Goal: Use online tool/utility: Utilize a website feature to perform a specific function

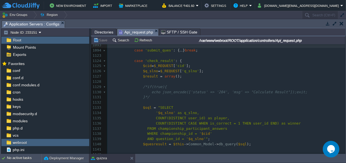
scroll to position [5502, 0]
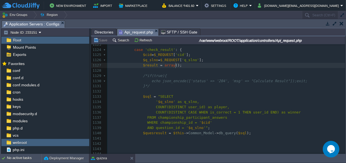
click at [182, 67] on pre "$result = array ();" at bounding box center [226, 65] width 238 height 5
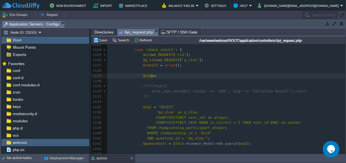
scroll to position [0, 12]
type textarea "$time=t"
type textarea "date();"
type textarea "''"
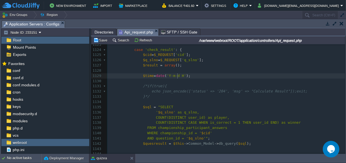
scroll to position [0, 15]
type textarea "Y-m-d H:i:s"
click at [145, 75] on span "$time" at bounding box center [148, 76] width 11 height 4
type textarea "$time"
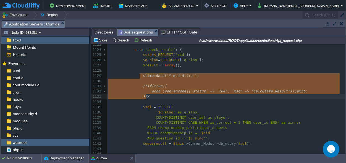
scroll to position [19, 37]
drag, startPoint x: 139, startPoint y: 75, endPoint x: 165, endPoint y: 97, distance: 34.0
type textarea "$time=date('Y-m-d H:i:s'); /*if(true){ echo json_encode(['status' => '204', 'ms…"
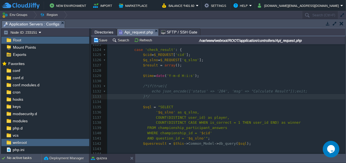
click at [152, 96] on pre "}*/" at bounding box center [226, 96] width 238 height 5
type textarea "/*if(true){ echo json_encode(['status' => '204', 'msg' => "Calculate Result"]);…"
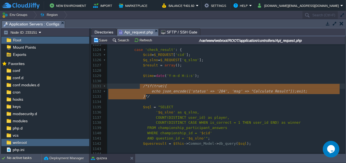
drag, startPoint x: 152, startPoint y: 96, endPoint x: 141, endPoint y: 88, distance: 13.6
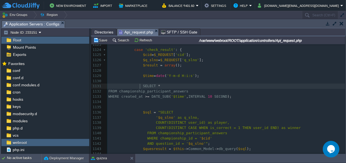
scroll to position [0, 0]
click at [140, 84] on span at bounding box center [141, 86] width 4 height 5
type textarea "$sql=""
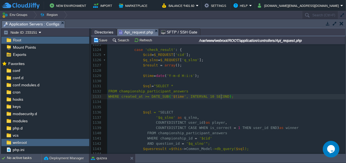
scroll to position [0, 0]
type textarea """
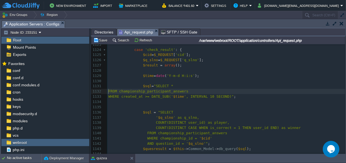
click at [108, 91] on pre "FROM championship_participant_answers" at bounding box center [226, 91] width 238 height 5
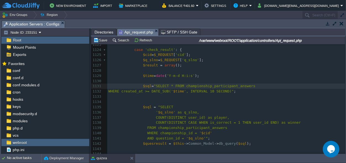
click at [108, 91] on pre "WHERE created_at >= DATE_SUB(' $time ', INTERVAL 10 SECOND)" ;" at bounding box center [226, 91] width 238 height 5
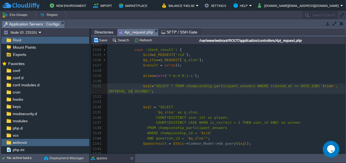
click at [135, 92] on pre "$sql = "SELECT * FROM championship_participant_answers WHERE created_at >= DATE…" at bounding box center [226, 89] width 238 height 11
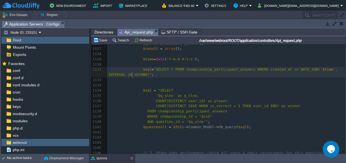
scroll to position [5528, 0]
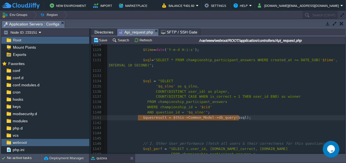
type textarea "$quesresult = $this->Common_Model->db_query($sql);"
drag, startPoint x: 249, startPoint y: 117, endPoint x: 140, endPoint y: 118, distance: 108.7
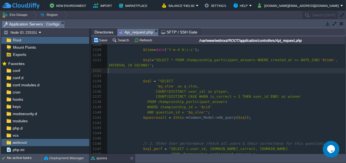
click at [145, 69] on pre "​" at bounding box center [226, 70] width 238 height 5
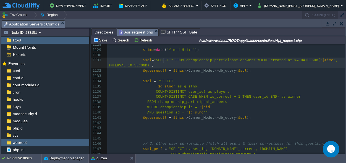
click at [165, 59] on div "xxxxxxxxxx 1094 case 'submit_ques' : { ... } break ; 1123 1124 case 'check_resu…" at bounding box center [226, 107] width 238 height 193
click at [167, 59] on span ""SELECT * FROM championship_participant_answers WHERE created_at >= DATE_SUB('" at bounding box center [238, 60] width 169 height 4
click at [166, 61] on div "xxxxxxxxxx 1094 case 'submit_ques' : { ... } break ; 1123 1124 case 'check_resu…" at bounding box center [226, 107] width 238 height 193
type textarea "DATE_SUB("
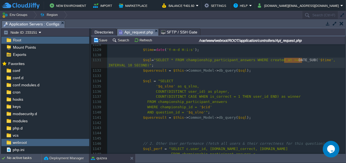
drag, startPoint x: 302, startPoint y: 60, endPoint x: 284, endPoint y: 60, distance: 18.0
type textarea ", INTERVAL 10 SECOND)"
drag, startPoint x: 298, startPoint y: 60, endPoint x: 122, endPoint y: 66, distance: 176.0
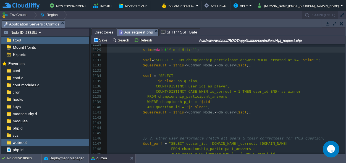
scroll to position [0, 2]
type textarea ",strtotr"
type textarea "time()"
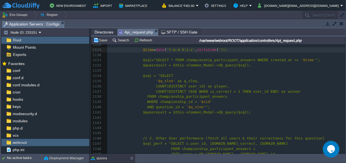
type textarea "''"
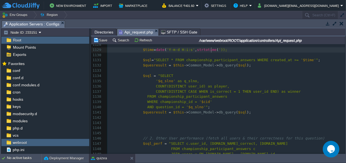
type textarea "''"
type textarea "-10 min"
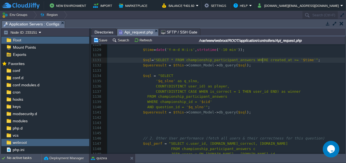
scroll to position [0, 0]
click at [262, 61] on span ""SELECT * FROM championship_participant_answers WHERE created_at >= '" at bounding box center [228, 60] width 149 height 4
type textarea "created_at"
type textarea "Order By"
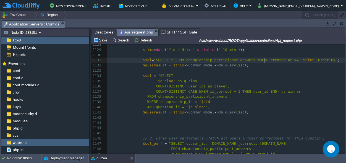
scroll to position [0, 0]
click at [264, 59] on span ""SELECT * FROM championship_participant_answers WHERE created_at >= '" at bounding box center [228, 60] width 149 height 4
type textarea "created_at"
paste textarea
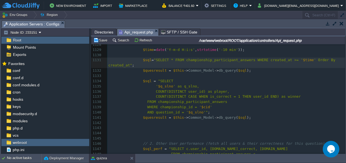
scroll to position [0, 4]
type textarea "DF"
click at [150, 70] on span "$quesresult" at bounding box center [155, 70] width 24 height 4
click at [112, 65] on div "xxxxxxxxxx 1094 case 'submit_ques' : { ... } break ; 1123 1124 case 'check_resu…" at bounding box center [226, 110] width 238 height 198
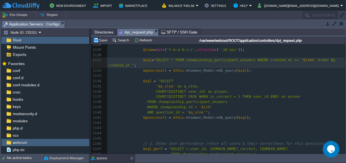
scroll to position [0, 2]
type textarea "Limit 1"
click at [165, 59] on div "xxxxxxxxxx 1094 case 'submit_ques' : { ... } break ; 1123 1124 case 'check_resu…" at bounding box center [226, 110] width 238 height 198
click at [165, 59] on span ""SELECT * FROM championship_participant_answers WHERE created_at >= '" at bounding box center [228, 60] width 149 height 4
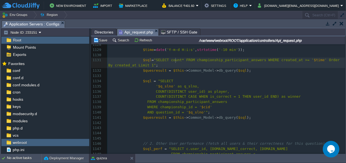
scroll to position [0, 10]
type textarea "count()"
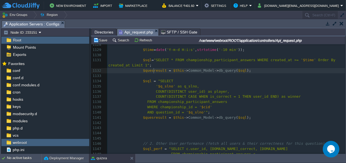
click at [154, 69] on div "xxxxxxxxxx 1094 case 'submit_ques' : { ... } break ; 1123 1124 case 'check_resu…" at bounding box center [226, 110] width 238 height 198
click at [154, 69] on span "$quesresult" at bounding box center [155, 70] width 24 height 4
type textarea "$quesresult"
click at [239, 71] on pre "$result = $this -> Common_Model -> db_query ( $sql );" at bounding box center [226, 70] width 238 height 5
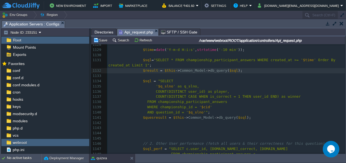
click at [145, 69] on div "xxxxxxxxxx 1094 case 'submit_ques' : { ... } break ; 1123 1124 case 'check_resu…" at bounding box center [226, 110] width 238 height 198
type textarea "$result"
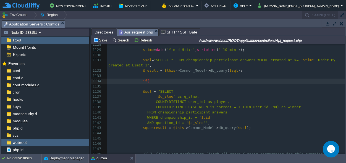
type textarea "if()"
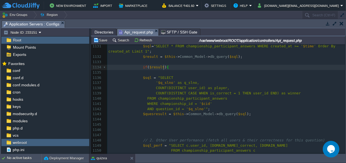
scroll to position [5528, 0]
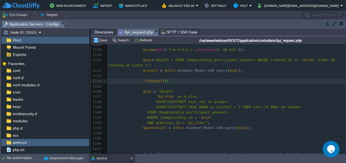
type textarea "{"
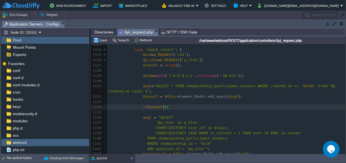
type textarea "{}"
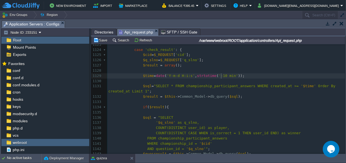
click at [221, 75] on div "xxxxxxxxxx 1094 case 'submit_ques' : { ... } break ; 1123 1124 case 'check_resu…" at bounding box center [226, 141] width 238 height 208
type textarea "s"
click at [224, 75] on span "'-10 sin'" at bounding box center [228, 76] width 19 height 4
type textarea "ec"
click at [258, 83] on pre at bounding box center [226, 81] width 238 height 5
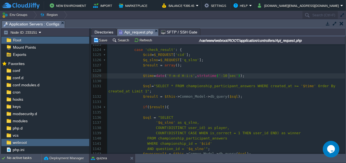
scroll to position [4, 121]
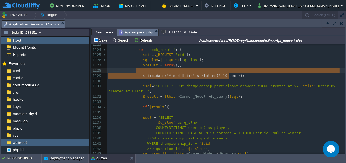
type textarea ",strtotime('-10 sec')"
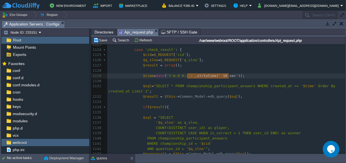
scroll to position [0, 41]
drag, startPoint x: 228, startPoint y: 75, endPoint x: 187, endPoint y: 76, distance: 41.8
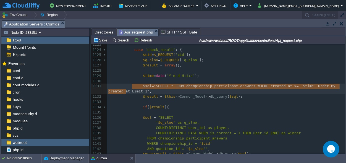
type textarea "$sql="SELECT * FROM championship_participant_answers WHERE created_at >= '$time…"
drag, startPoint x: 131, startPoint y: 92, endPoint x: 133, endPoint y: 87, distance: 5.7
click at [254, 99] on pre "$result = $this -> Common_Model -> db_query ( $sql );" at bounding box center [226, 96] width 238 height 5
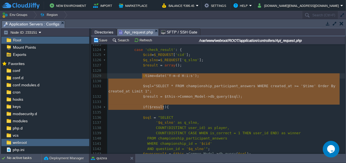
scroll to position [21, 55]
type textarea "$time=date('Y-m-d H:i:s'); $sql="SELECT * FROM championship_participant_answers…"
drag, startPoint x: 168, startPoint y: 108, endPoint x: 141, endPoint y: 76, distance: 41.8
click at [236, 56] on pre "$cid = $_REQUEST [ 'cid' ];" at bounding box center [226, 54] width 238 height 5
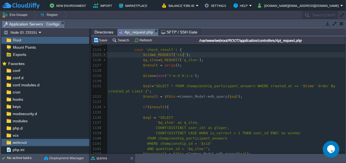
type textarea ",strtotime('-10 sec')"
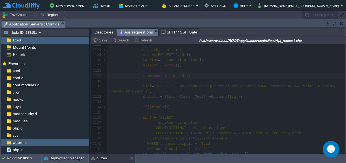
click at [174, 107] on div at bounding box center [218, 98] width 254 height 109
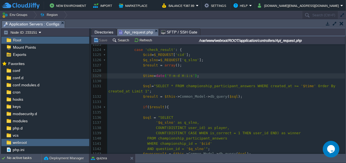
click at [236, 111] on pre "​" at bounding box center [226, 112] width 238 height 5
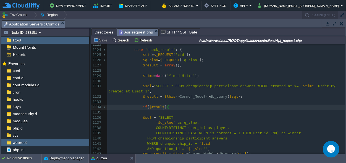
scroll to position [0, 2]
type textarea "}"
click at [104, 39] on button "Save" at bounding box center [100, 40] width 15 height 5
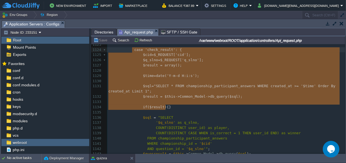
scroll to position [4, 0]
type textarea "case 'check_result': { $cid=$_REQUEST['cid']; $q_slno=$_REQUEST['q_slno']; $res…"
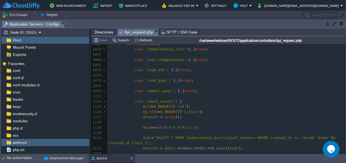
scroll to position [5450, 0]
click at [202, 91] on pre "case 'submit_ques' : { ... } break ;" at bounding box center [226, 90] width 238 height 5
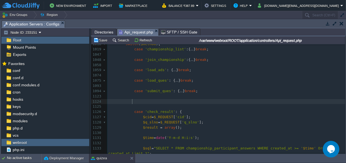
paste textarea "break; }"
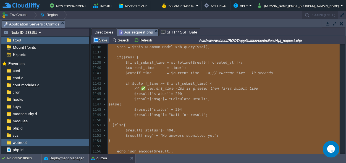
scroll to position [0, 0]
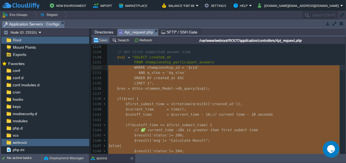
type textarea "-"
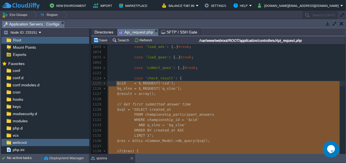
drag, startPoint x: 111, startPoint y: 95, endPoint x: 116, endPoint y: 83, distance: 13.1
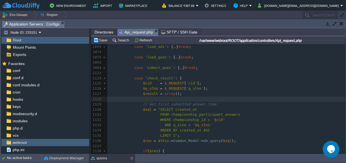
scroll to position [5499, 0]
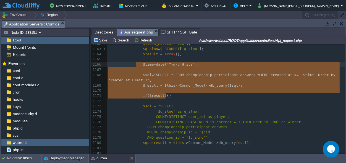
type textarea "$time=date('Y-m-d H:i:s'); $sql="SELECT * FROM championship_participant_answers…"
drag, startPoint x: 171, startPoint y: 96, endPoint x: 139, endPoint y: 64, distance: 44.6
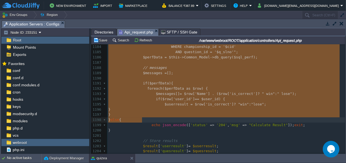
drag, startPoint x: 139, startPoint y: 101, endPoint x: 141, endPoint y: 118, distance: 17.5
type textarea "$sql = "SELECT '$q_slno' as q_slno, COUNT(DISTINCT user_id) as player, COUNT(DI…"
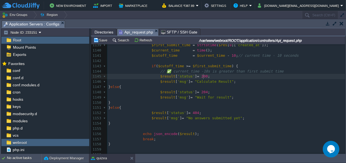
click at [206, 76] on pre "$result [ 'status' ] = 200 ;" at bounding box center [226, 76] width 238 height 5
click at [276, 69] on pre "// ✅ current_time -10s is greater than first submit time" at bounding box center [226, 71] width 238 height 5
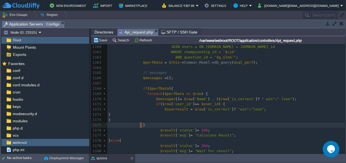
type textarea "$result['status'] = 200; $result['msg'] = "Calculate Result";"
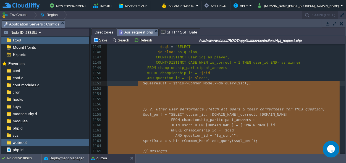
type textarea "-"
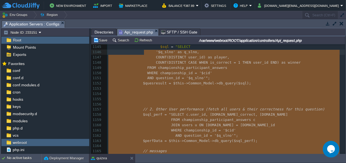
drag, startPoint x: 147, startPoint y: 101, endPoint x: 144, endPoint y: 52, distance: 49.3
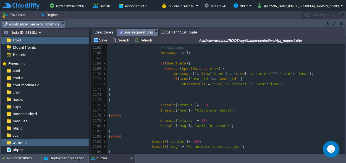
drag, startPoint x: 157, startPoint y: 97, endPoint x: 161, endPoint y: 97, distance: 3.6
click at [158, 97] on pre "}" at bounding box center [226, 94] width 238 height 5
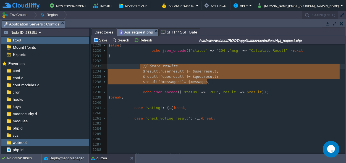
type textarea "// Store results $result['userresult'] = $userresult; $result['quesresult'] = $…"
drag, startPoint x: 212, startPoint y: 82, endPoint x: 140, endPoint y: 69, distance: 74.0
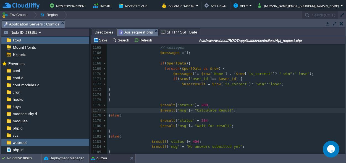
click at [236, 111] on pre "$result [ 'msg' ] = "Calculate Result" ;" at bounding box center [226, 110] width 238 height 5
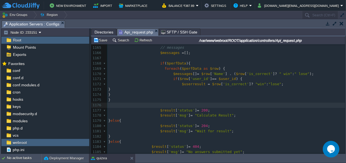
paste textarea ";"
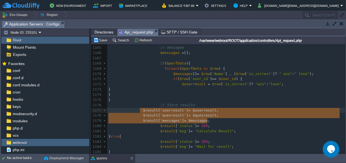
drag, startPoint x: 210, startPoint y: 120, endPoint x: 140, endPoint y: 111, distance: 70.3
type textarea "$result['userresult'] = $userresult; $result['quesresult'] = $quesresult; $resu…"
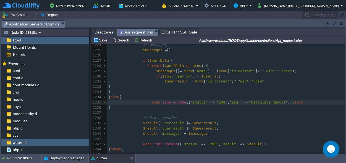
click at [148, 103] on span at bounding box center [147, 102] width 9 height 5
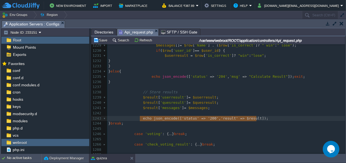
drag, startPoint x: 262, startPoint y: 117, endPoint x: 140, endPoint y: 118, distance: 121.9
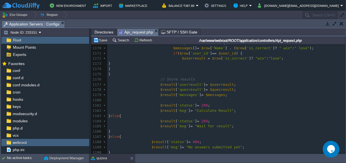
type textarea "echo json_encode(['status' => '200', 'result' => $result]);"
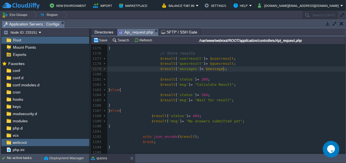
click at [224, 69] on div "xxxxxxxxxx if ( $cutoff_time >= $first_submit_time ) { 1149 FROM championship_p…" at bounding box center [226, 56] width 238 height 292
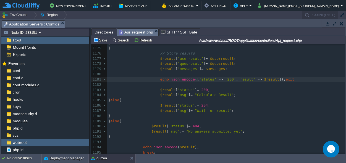
type textarea "exit;"
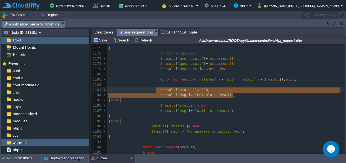
type textarea "$result['status'] = 200; $result['msg'] = "Calculate Result";"
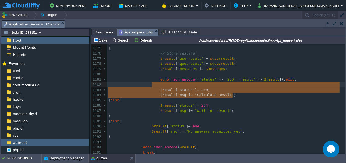
drag, startPoint x: 236, startPoint y: 95, endPoint x: 157, endPoint y: 84, distance: 79.8
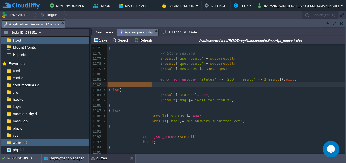
drag, startPoint x: 157, startPoint y: 86, endPoint x: 103, endPoint y: 87, distance: 53.7
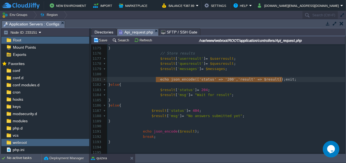
type textarea "echo json_encode(['status' => '200', 'result' => $result]);exit;"
drag, startPoint x: 296, startPoint y: 79, endPoint x: 156, endPoint y: 79, distance: 140.2
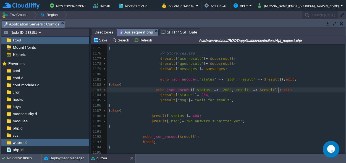
click at [219, 90] on div "xxxxxxxxxx if ( $cutoff_time >= $first_submit_time ) { 1149 FROM championship_p…" at bounding box center [226, 58] width 238 height 297
type textarea "4"
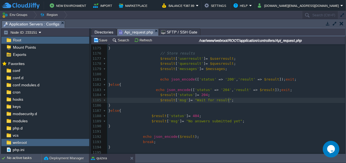
scroll to position [0, 0]
type textarea "'msg'] = "Wait for result""
drag, startPoint x: 229, startPoint y: 99, endPoint x: 172, endPoint y: 102, distance: 57.0
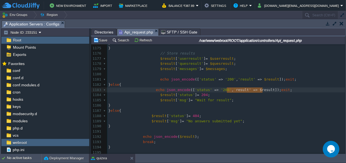
type textarea "'result' => $result"
drag, startPoint x: 263, startPoint y: 88, endPoint x: 226, endPoint y: 89, distance: 37.3
paste textarea
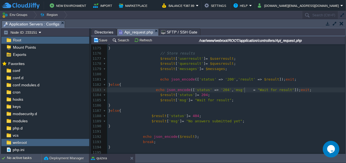
click at [245, 90] on div "xxxxxxxxxx if ( $cutoff_time >= $first_submit_time ) { 1149 FROM championship_p…" at bounding box center [226, 58] width 238 height 297
click at [242, 90] on div "xxxxxxxxxx if ( $cutoff_time >= $first_submit_time ) { 1149 FROM championship_p…" at bounding box center [226, 58] width 238 height 297
click at [249, 90] on span at bounding box center [250, 90] width 2 height 4
type textarea ">"
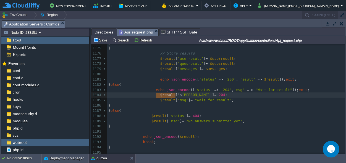
scroll to position [0, 47]
type textarea "$result['status'] = 204; $result['msg'] = "Wait for result";"
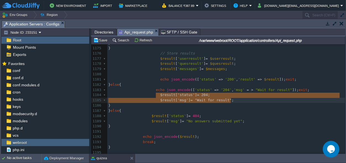
drag, startPoint x: 155, startPoint y: 95, endPoint x: 238, endPoint y: 98, distance: 82.7
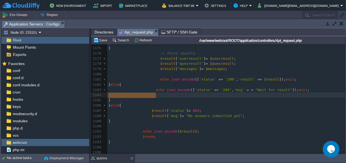
scroll to position [0, 47]
drag, startPoint x: 156, startPoint y: 94, endPoint x: 117, endPoint y: 93, distance: 39.0
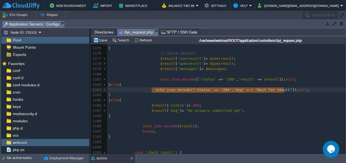
type textarea "echo json_encode(['status' => '204', 'msg' = > "Wait for result"]);exit;"
drag, startPoint x: 151, startPoint y: 90, endPoint x: 298, endPoint y: 88, distance: 146.6
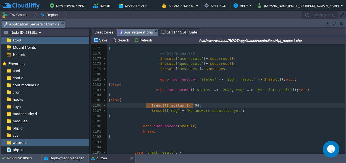
type textarea "$result['status'] = 404;"
drag, startPoint x: 147, startPoint y: 106, endPoint x: 197, endPoint y: 105, distance: 50.3
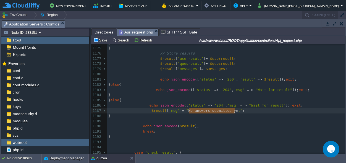
type textarea "No answers submitted yet"
drag, startPoint x: 189, startPoint y: 110, endPoint x: 236, endPoint y: 111, distance: 47.0
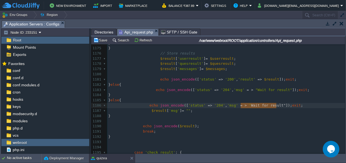
type textarea "Wait for result"
drag, startPoint x: 240, startPoint y: 105, endPoint x: 271, endPoint y: 106, distance: 30.7
paste textarea
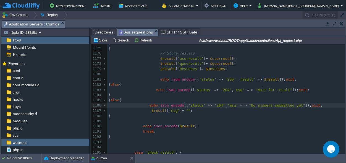
click at [203, 112] on pre "$result [ 'msg' ] = "" ;" at bounding box center [226, 110] width 238 height 5
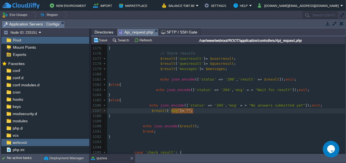
type textarea "$result['msg'] = "";"
drag, startPoint x: 203, startPoint y: 112, endPoint x: 89, endPoint y: 110, distance: 114.2
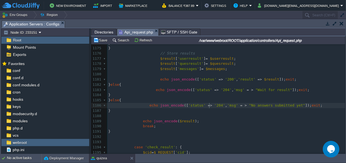
click at [215, 105] on span "'204'" at bounding box center [220, 105] width 11 height 4
type textarea "4"
click at [210, 114] on pre "​" at bounding box center [226, 115] width 238 height 5
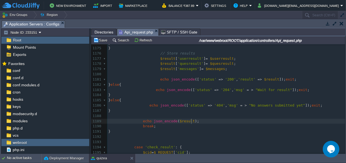
click at [195, 122] on pre "echo json_encode ( $result );" at bounding box center [226, 121] width 238 height 5
type textarea "echo json_encode($result);"
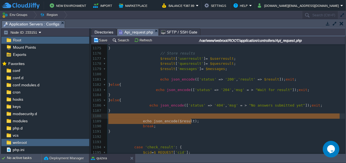
drag, startPoint x: 195, startPoint y: 122, endPoint x: 109, endPoint y: 118, distance: 85.8
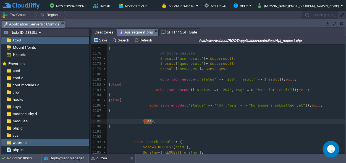
scroll to position [0, 12]
drag, startPoint x: 157, startPoint y: 122, endPoint x: 140, endPoint y: 122, distance: 16.6
type textarea "break;"
click at [139, 123] on div "xxxxxxxxxx if ( $cutoff_time >= $first_submit_time ) { 1149 FROM championship_p…" at bounding box center [226, 56] width 238 height 292
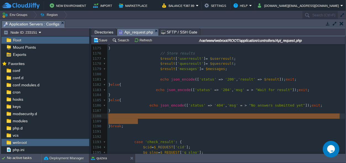
scroll to position [4, 30]
drag, startPoint x: 138, startPoint y: 123, endPoint x: 110, endPoint y: 114, distance: 29.0
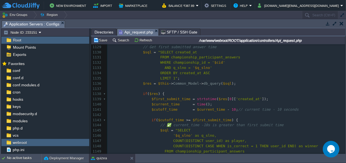
scroll to position [5511, 0]
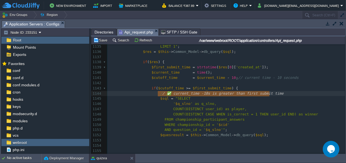
type textarea "// ✅ current_time -10s is greater than first submit time"
drag, startPoint x: 278, startPoint y: 92, endPoint x: 157, endPoint y: 93, distance: 121.4
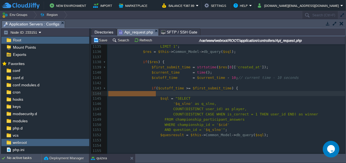
drag, startPoint x: 157, startPoint y: 93, endPoint x: 109, endPoint y: 94, distance: 47.8
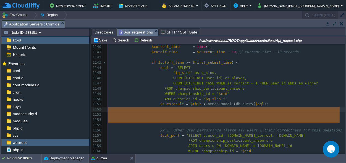
drag, startPoint x: 161, startPoint y: 125, endPoint x: 105, endPoint y: 112, distance: 57.4
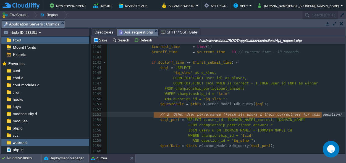
type textarea "// 2. Other User performance (fetch all users & their correctness for this ques…"
drag, startPoint x: 324, startPoint y: 113, endPoint x: 156, endPoint y: 114, distance: 168.4
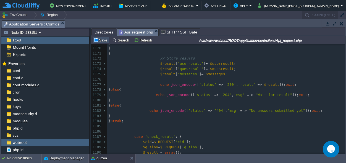
click at [105, 39] on button "Save" at bounding box center [100, 40] width 15 height 5
click at [192, 108] on pre "echo json_encode ([ 'status' => '404' , 'msg' = > "No answers submitted yet" ])…" at bounding box center [226, 110] width 238 height 5
